Goal: Task Accomplishment & Management: Manage account settings

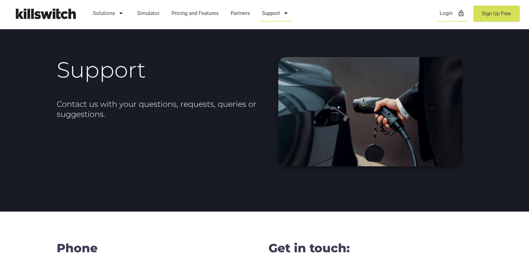
click at [447, 14] on link "Login lock_outline" at bounding box center [452, 13] width 32 height 18
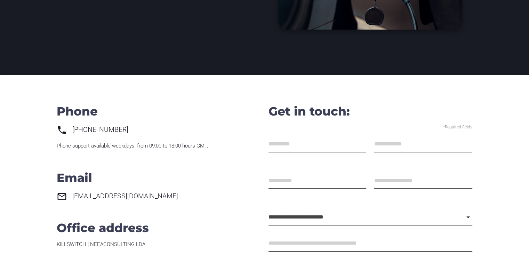
scroll to position [139, 0]
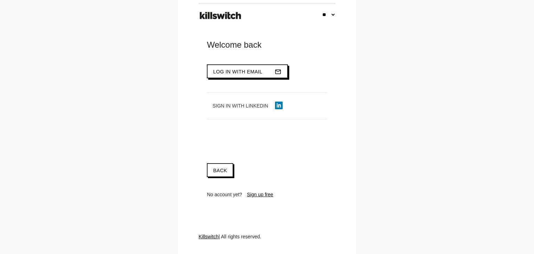
type input "**********"
click at [259, 70] on button "Log in with email mail_outline" at bounding box center [247, 71] width 81 height 14
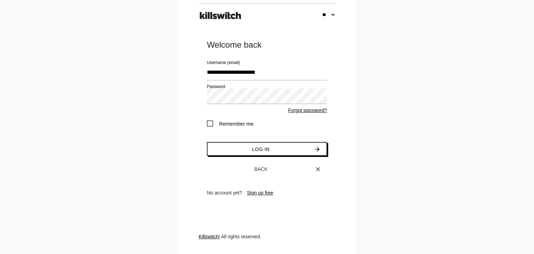
click at [229, 122] on span "Remember me" at bounding box center [230, 123] width 47 height 9
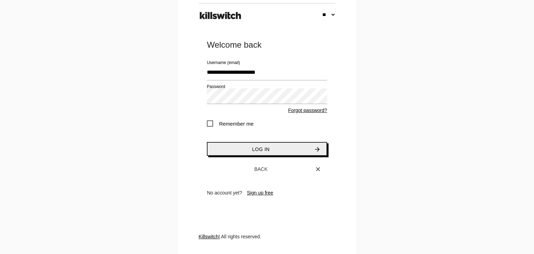
click at [234, 148] on button "Log in arrow_forward" at bounding box center [267, 149] width 120 height 14
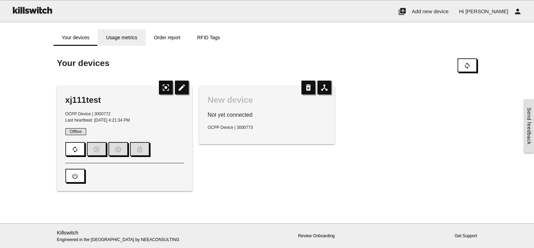
click at [132, 36] on link "Usage metrics" at bounding box center [122, 37] width 48 height 17
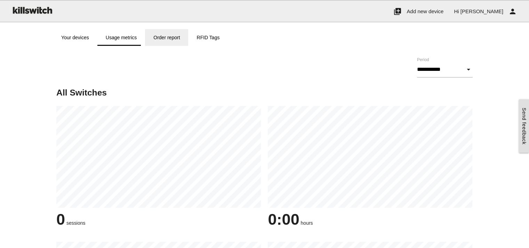
click at [159, 36] on link "Order report" at bounding box center [166, 37] width 43 height 17
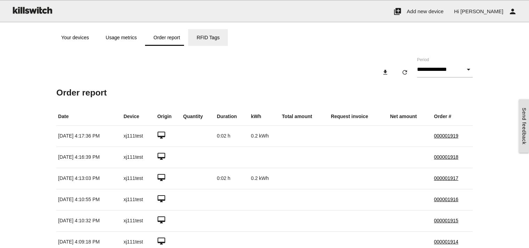
click at [213, 39] on link "RFID Tags" at bounding box center [208, 37] width 40 height 17
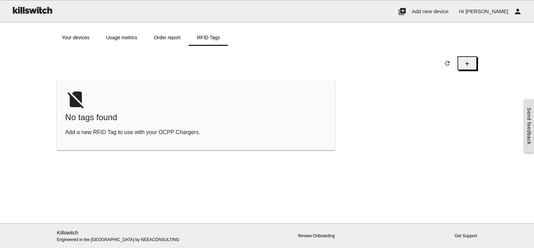
click at [466, 63] on icon "add" at bounding box center [467, 63] width 7 height 13
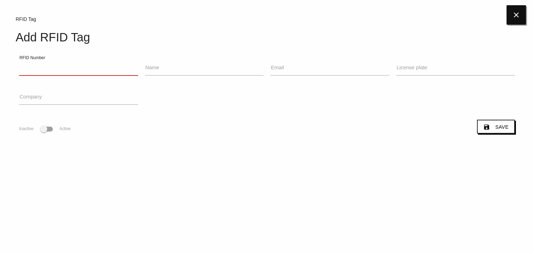
click at [110, 65] on input "RFID Number" at bounding box center [78, 67] width 119 height 16
click at [172, 70] on input "Name" at bounding box center [204, 67] width 119 height 16
drag, startPoint x: 334, startPoint y: 72, endPoint x: 398, endPoint y: 68, distance: 64.4
click at [334, 72] on input "Email" at bounding box center [329, 67] width 119 height 16
click at [420, 67] on label "License plate" at bounding box center [412, 68] width 31 height 8
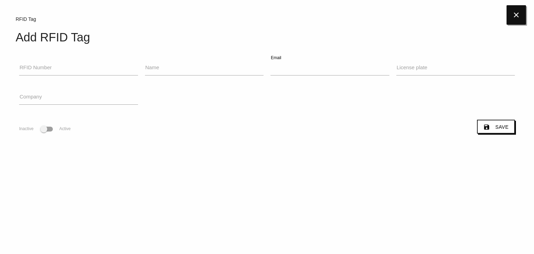
click at [420, 67] on input "License plate" at bounding box center [455, 67] width 119 height 16
click at [65, 92] on input "Company" at bounding box center [78, 97] width 119 height 16
click at [74, 66] on input "RFID Number" at bounding box center [78, 67] width 119 height 16
click at [510, 16] on icon "close" at bounding box center [516, 14] width 19 height 19
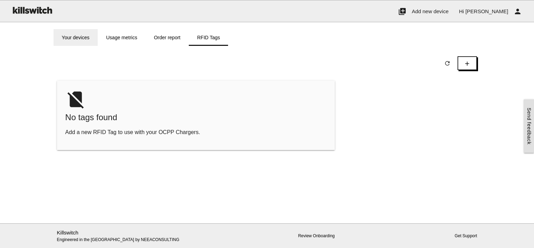
click at [82, 40] on link "Your devices" at bounding box center [76, 37] width 44 height 17
